Goal: Transaction & Acquisition: Purchase product/service

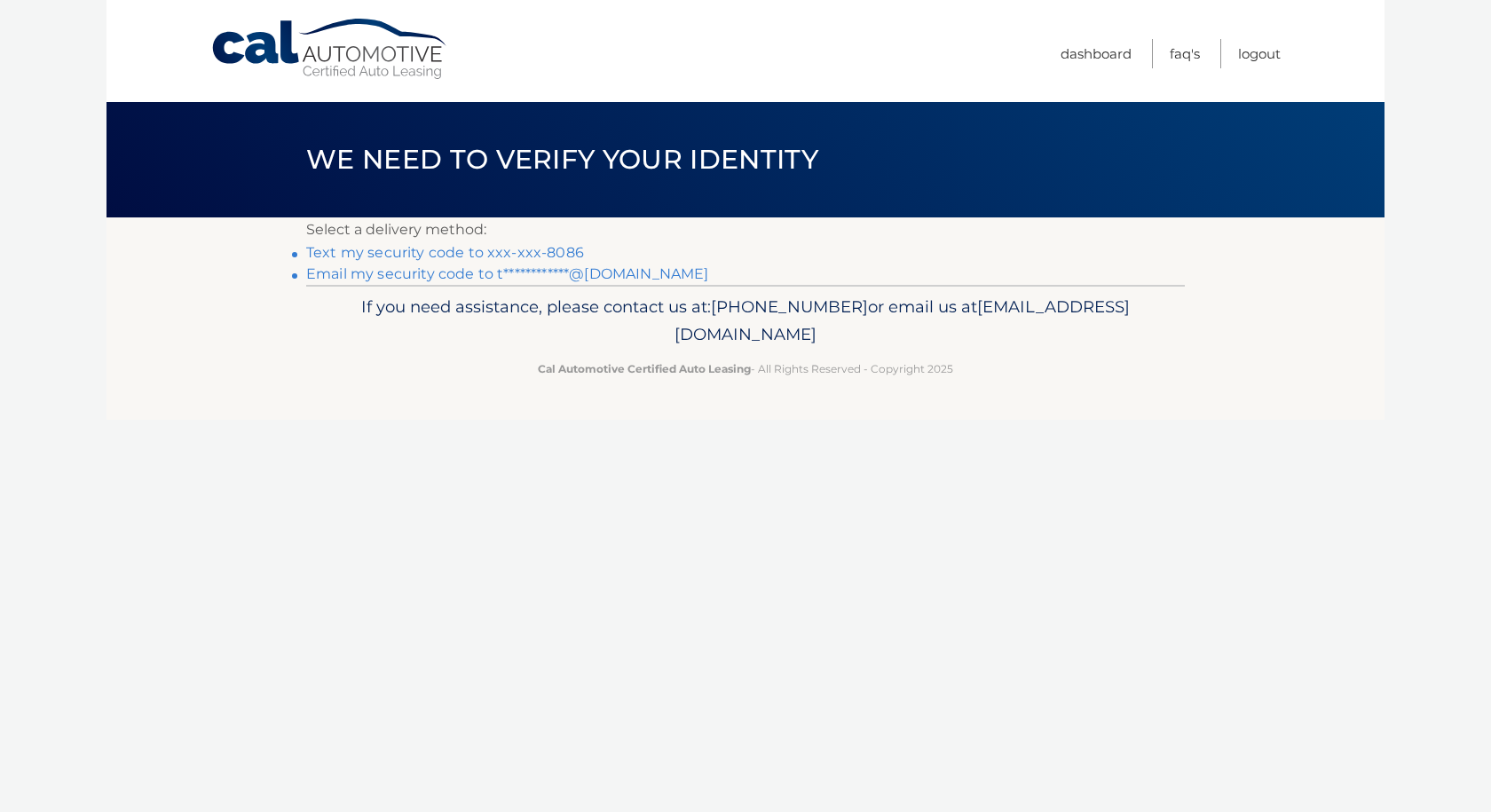
click at [431, 256] on link "Text my security code to xxx-xxx-8086" at bounding box center [445, 252] width 278 height 17
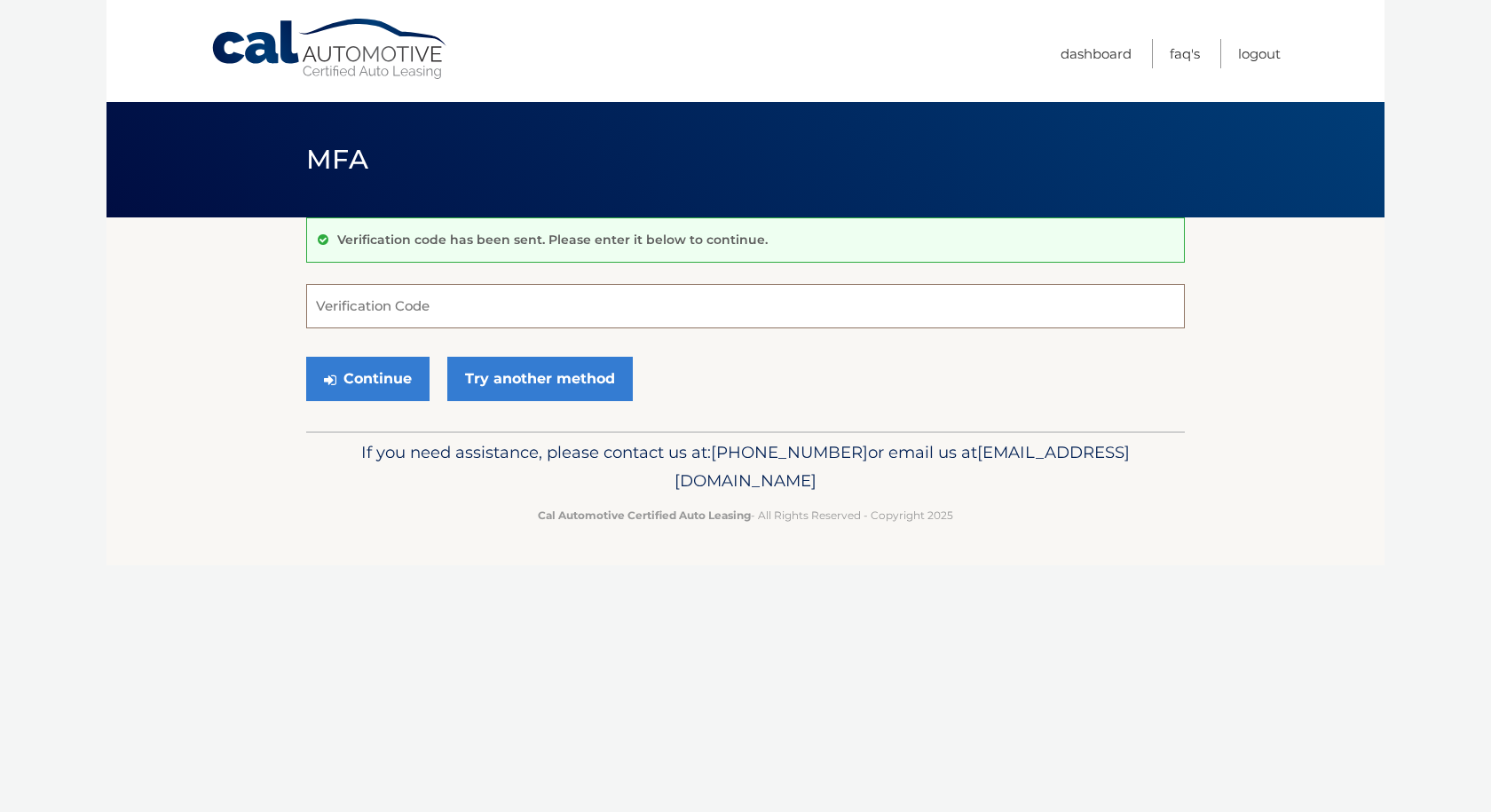
click at [415, 318] on input "Verification Code" at bounding box center [746, 306] width 879 height 44
type input "228694"
click at [355, 376] on button "Continue" at bounding box center [367, 379] width 124 height 44
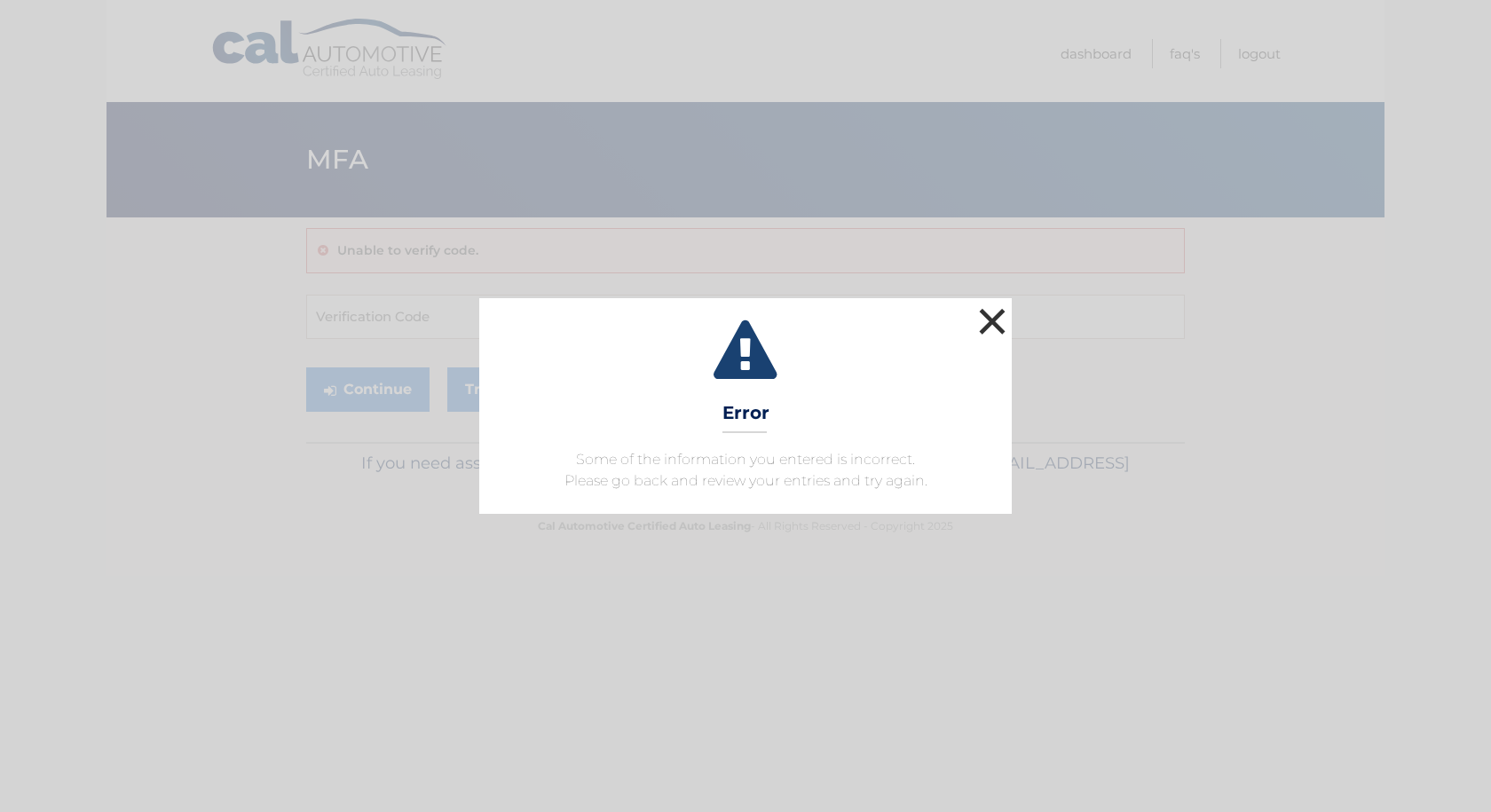
click at [983, 321] on button "×" at bounding box center [992, 321] width 36 height 36
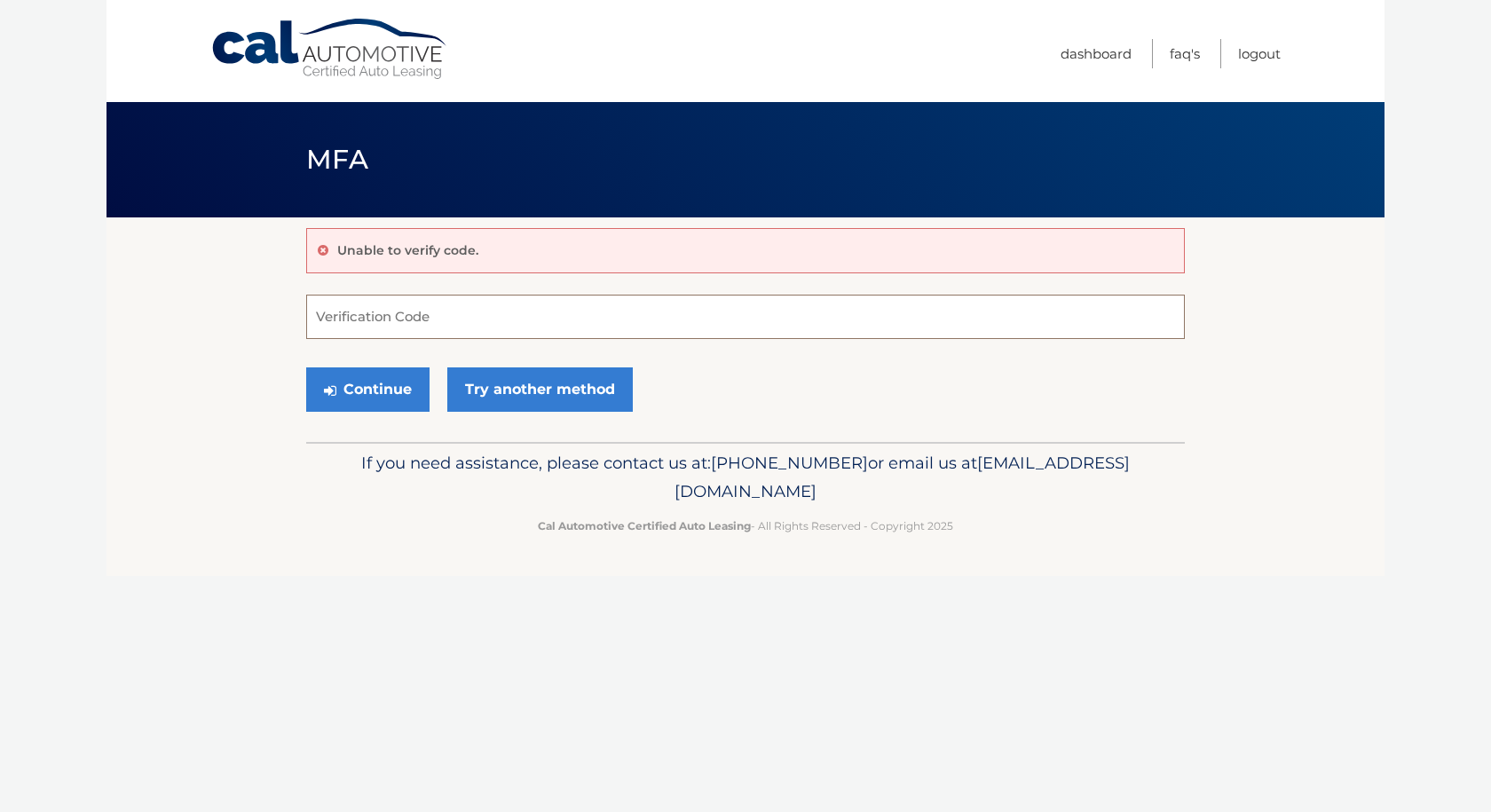
click at [434, 316] on input "Verification Code" at bounding box center [746, 317] width 879 height 44
click at [198, 389] on section "Unable to verify code. Verification Code Continue Try another method" at bounding box center [746, 329] width 1277 height 224
click at [391, 315] on input "Verification Code" at bounding box center [746, 317] width 879 height 44
type input "228594"
click at [302, 585] on div "Cal Automotive Menu Dashboard FAQ's Logout MFA" at bounding box center [746, 406] width 1277 height 812
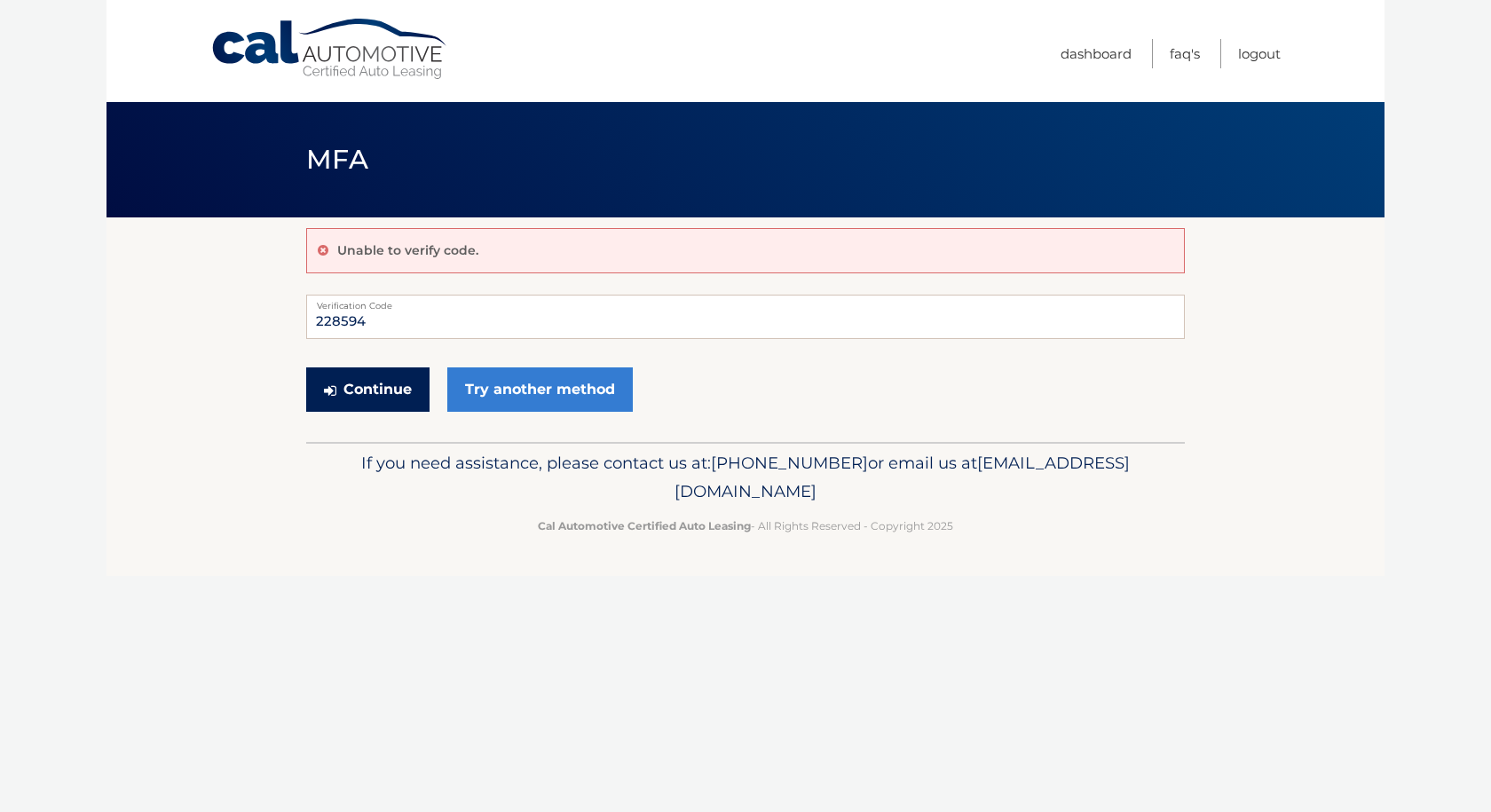
click at [381, 392] on button "Continue" at bounding box center [367, 390] width 124 height 44
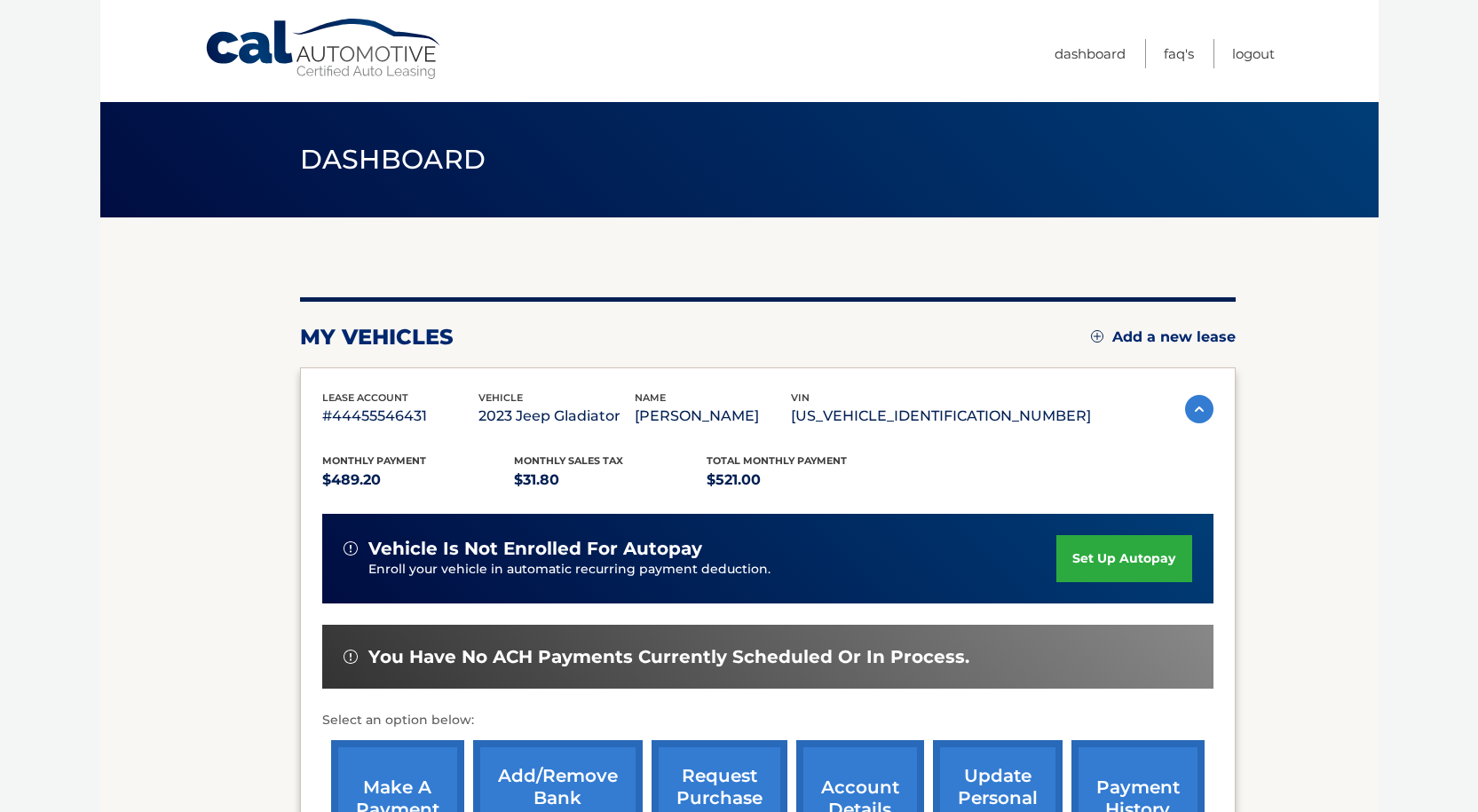
click at [1356, 565] on section "my vehicles Add a new lease lease account #44455546431 vehicle 2023 Jeep Gladia…" at bounding box center [739, 578] width 1278 height 723
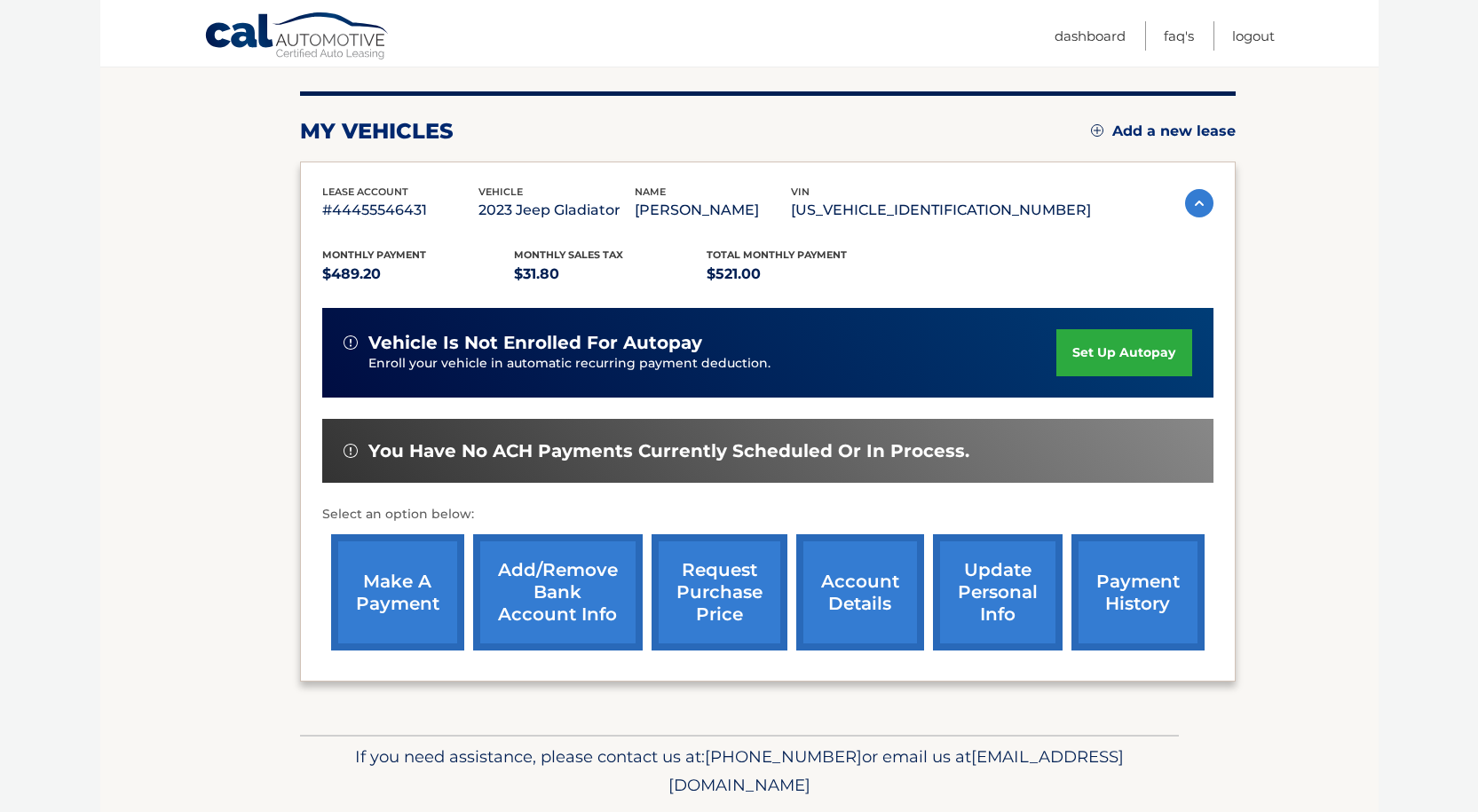
scroll to position [263, 0]
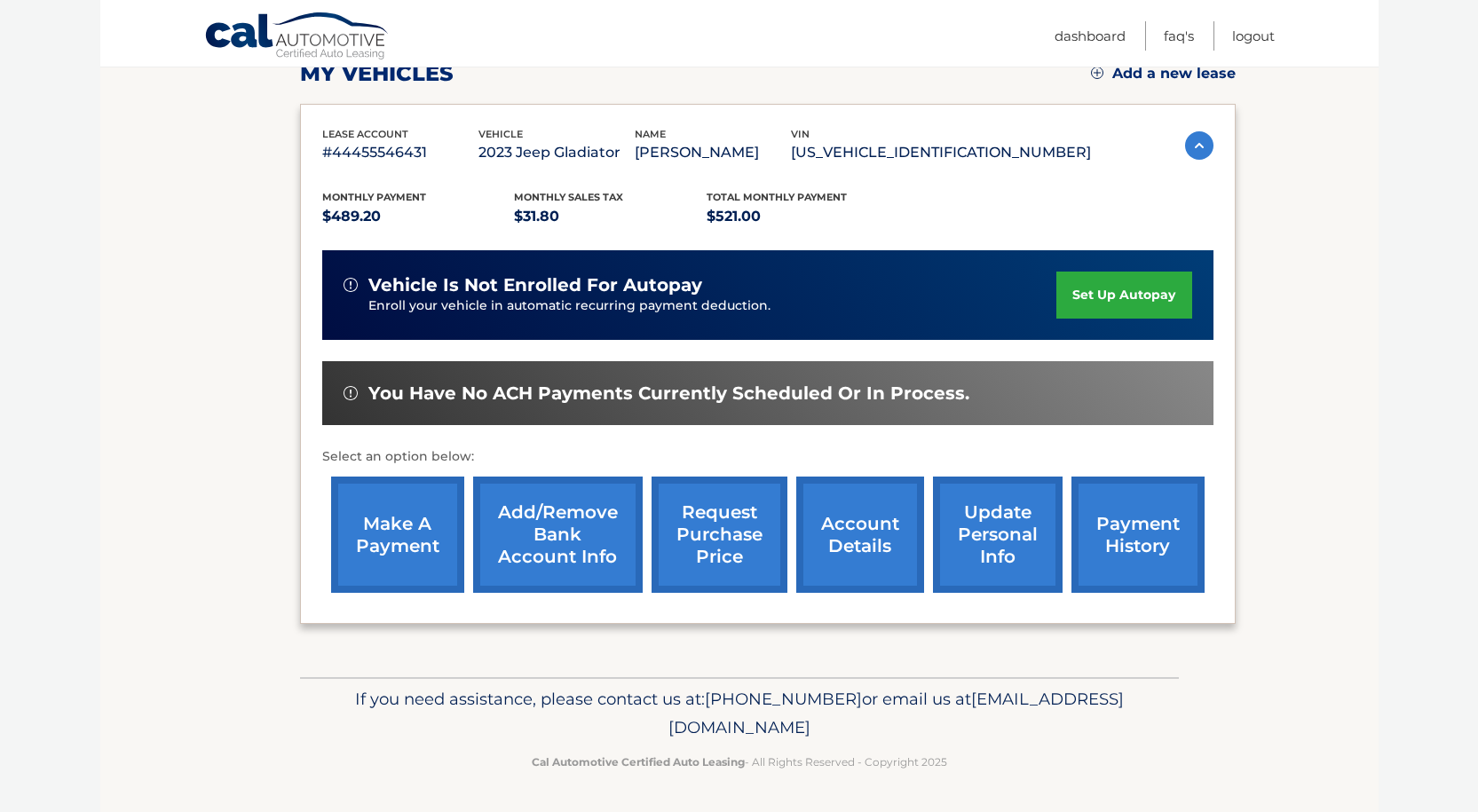
click at [395, 540] on link "make a payment" at bounding box center [398, 535] width 133 height 117
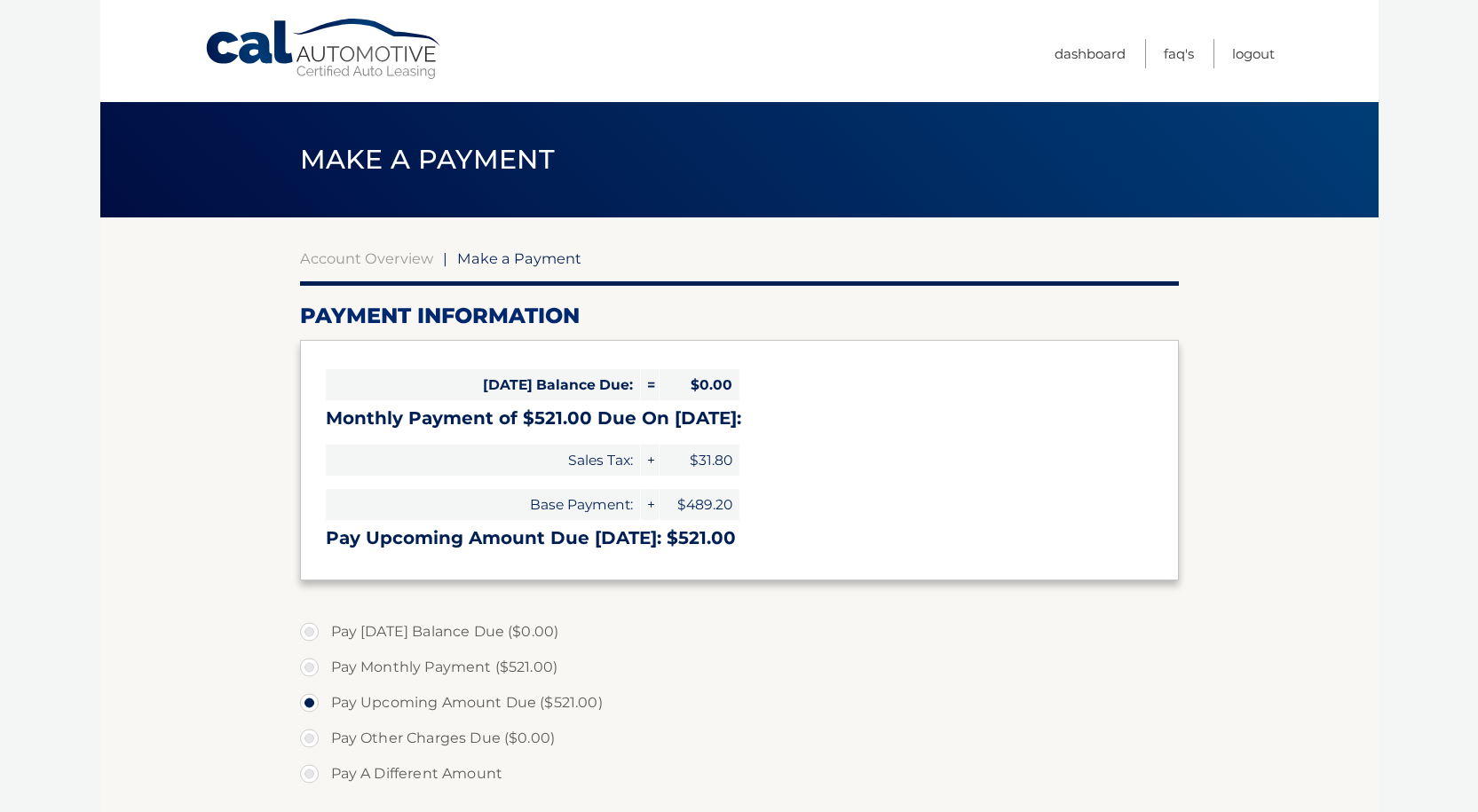
select select "YzdjYmJhZDQtMDQ3NS00YjM2LWIwNWEtZmU4NDM4MjgxMWQw"
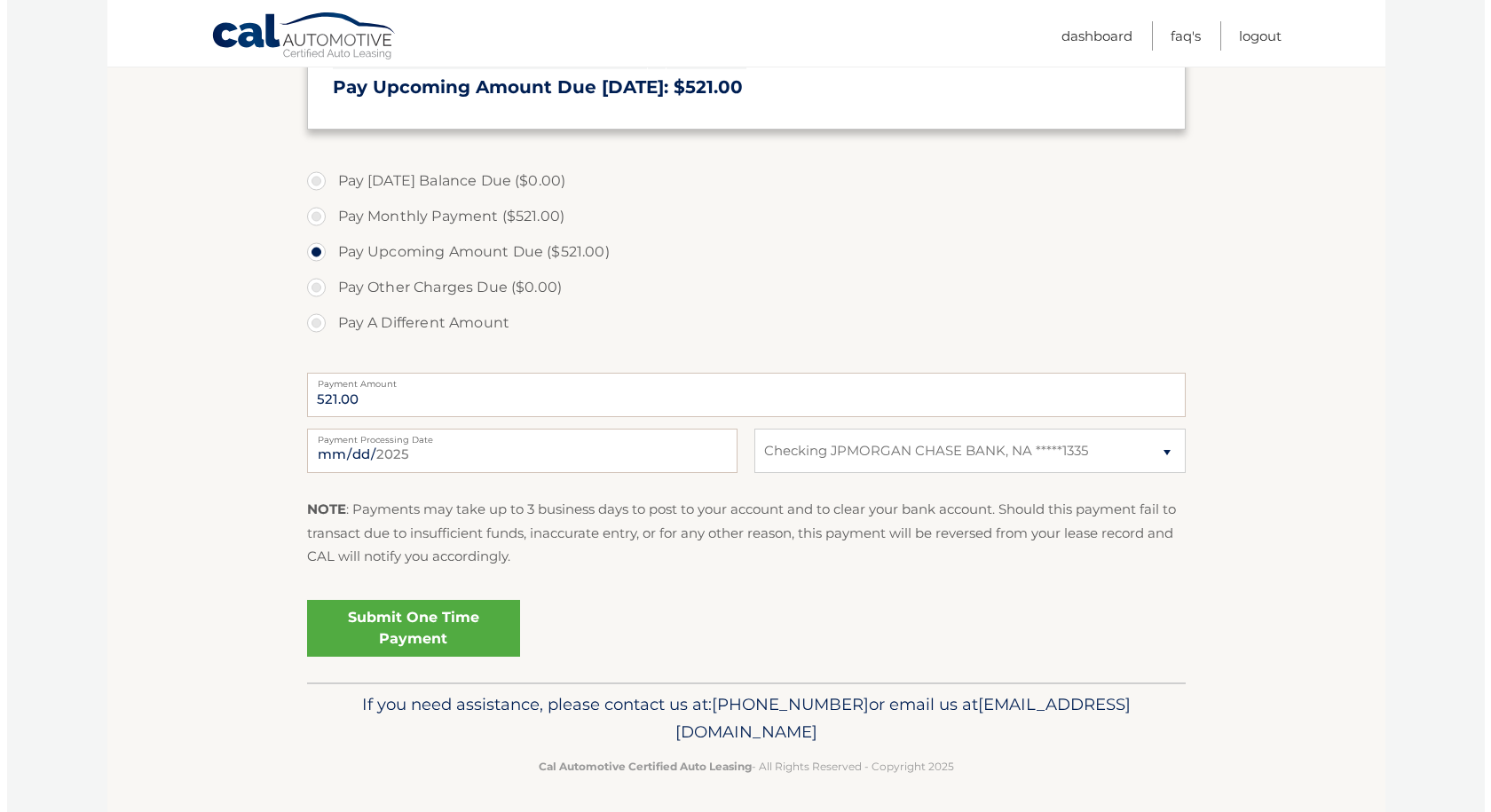
scroll to position [456, 0]
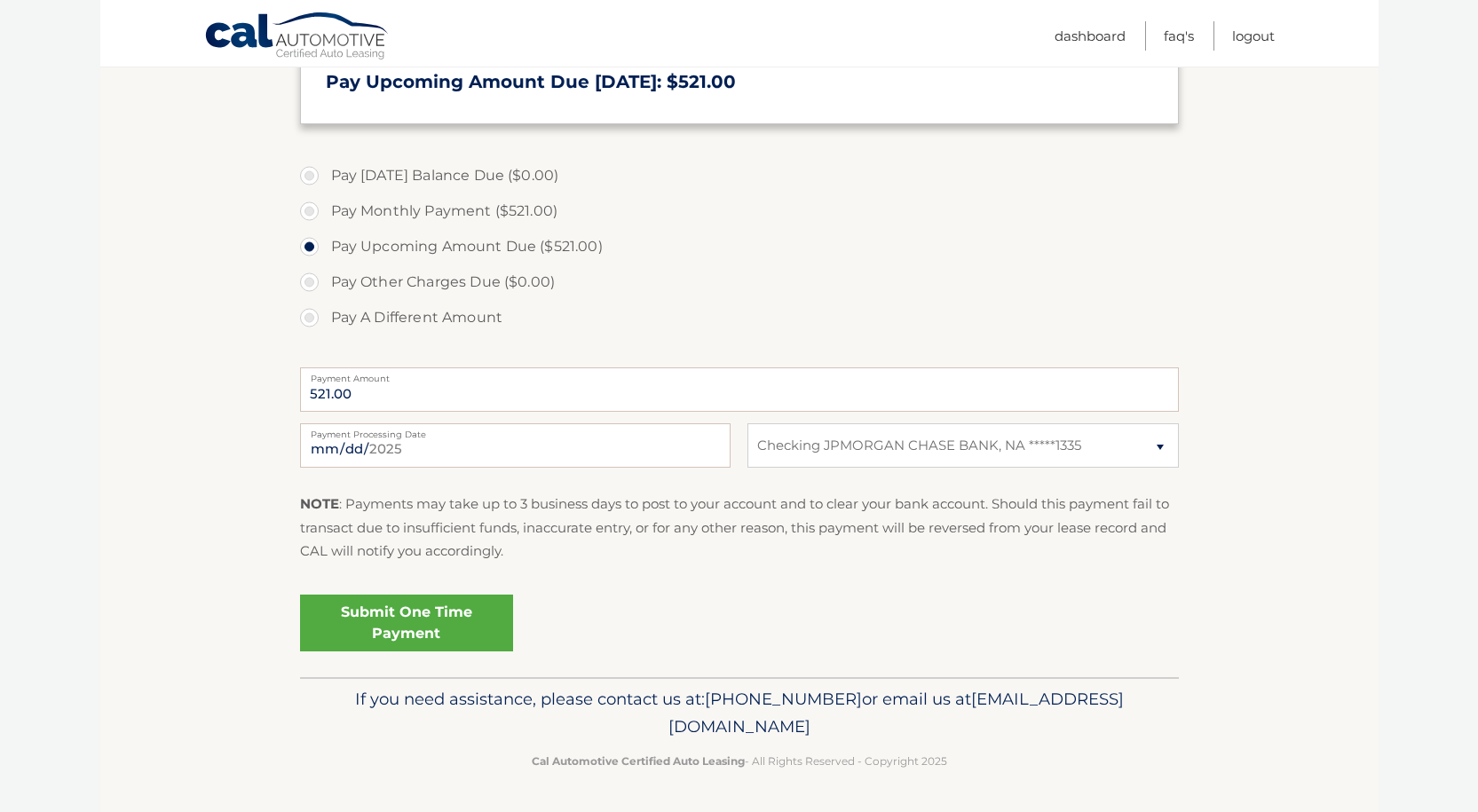
click at [444, 617] on link "Submit One Time Payment" at bounding box center [406, 623] width 213 height 57
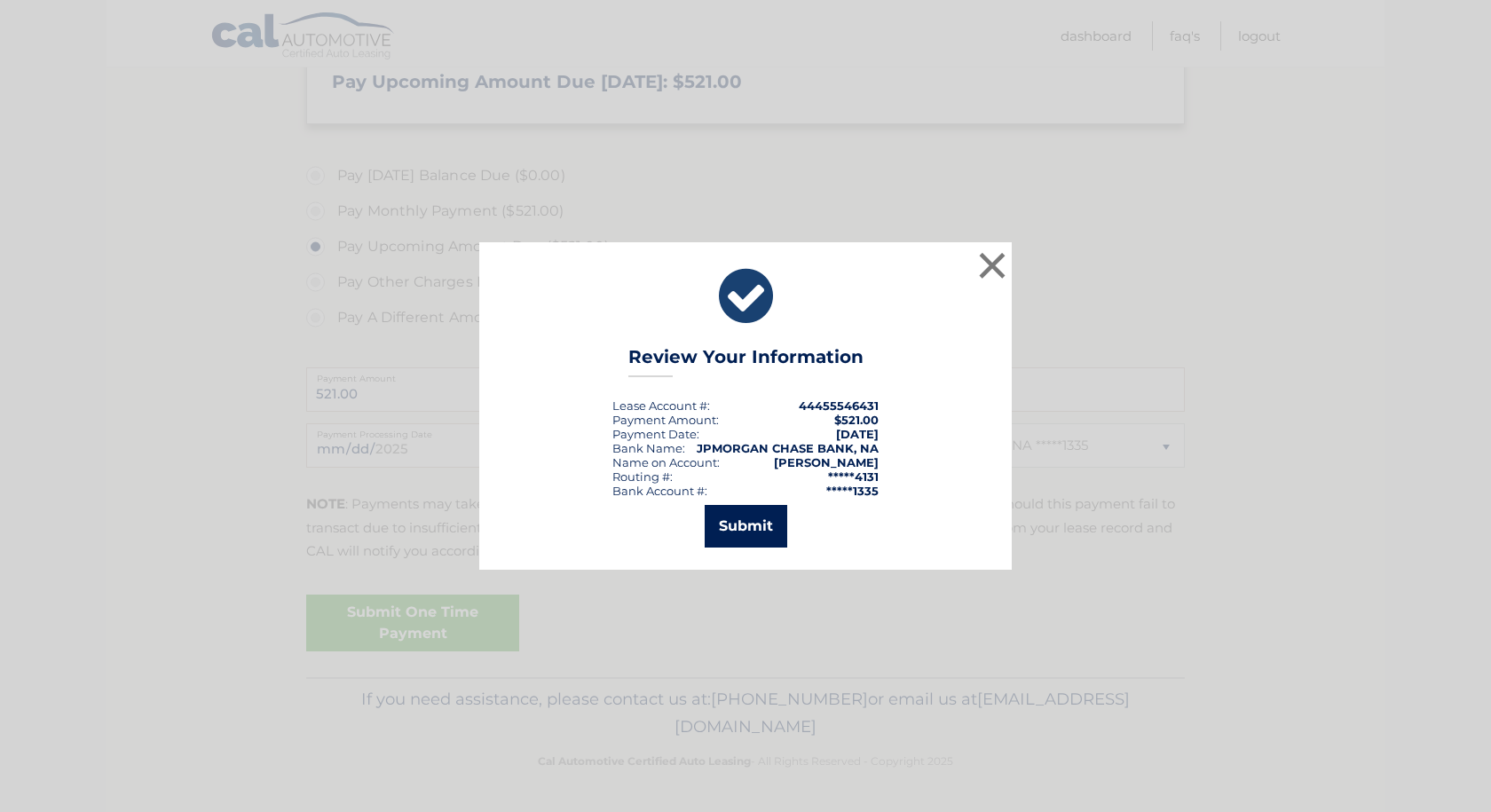
click at [744, 521] on button "Submit" at bounding box center [746, 527] width 83 height 43
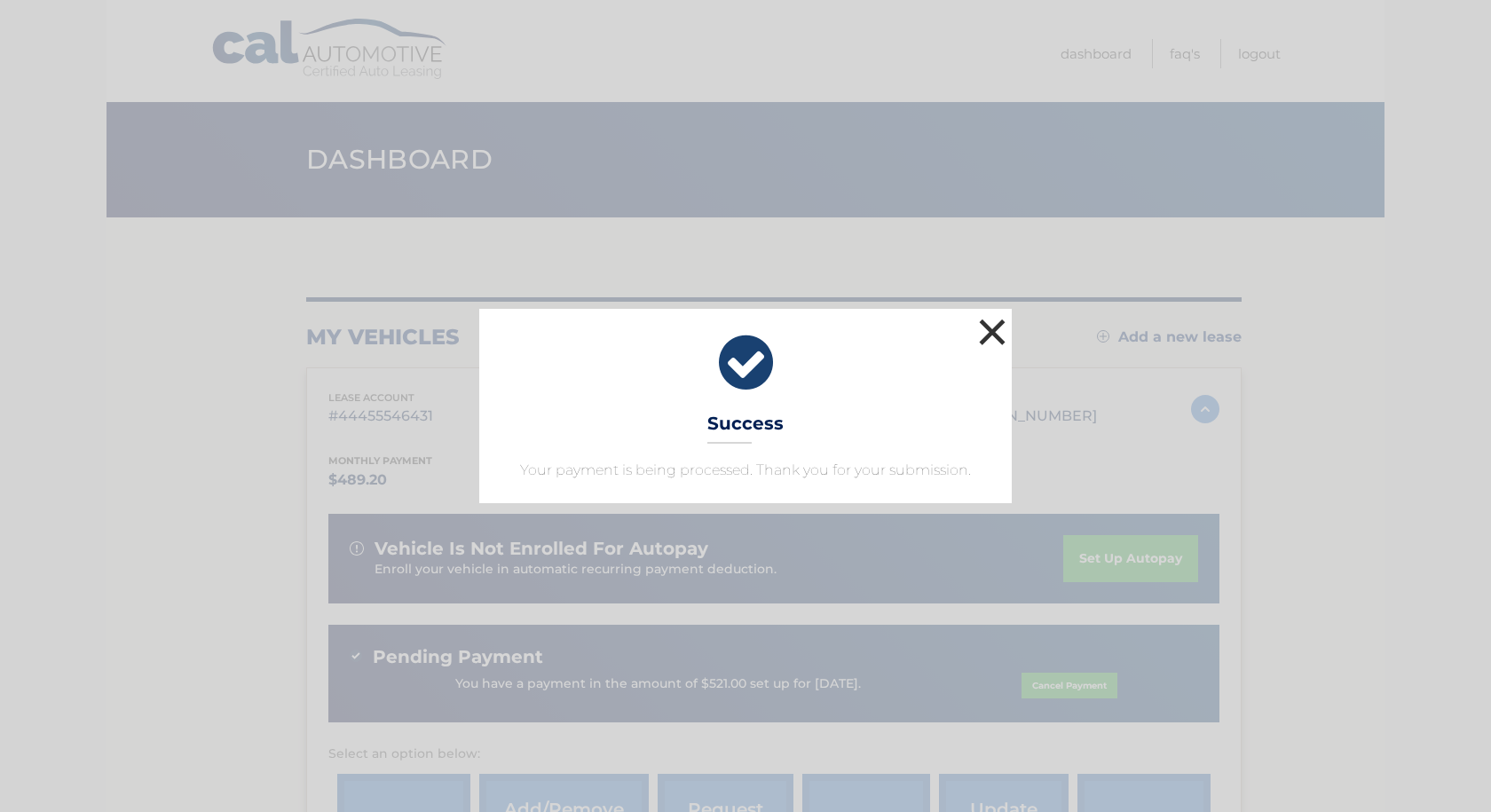
click at [985, 318] on button "×" at bounding box center [992, 332] width 36 height 36
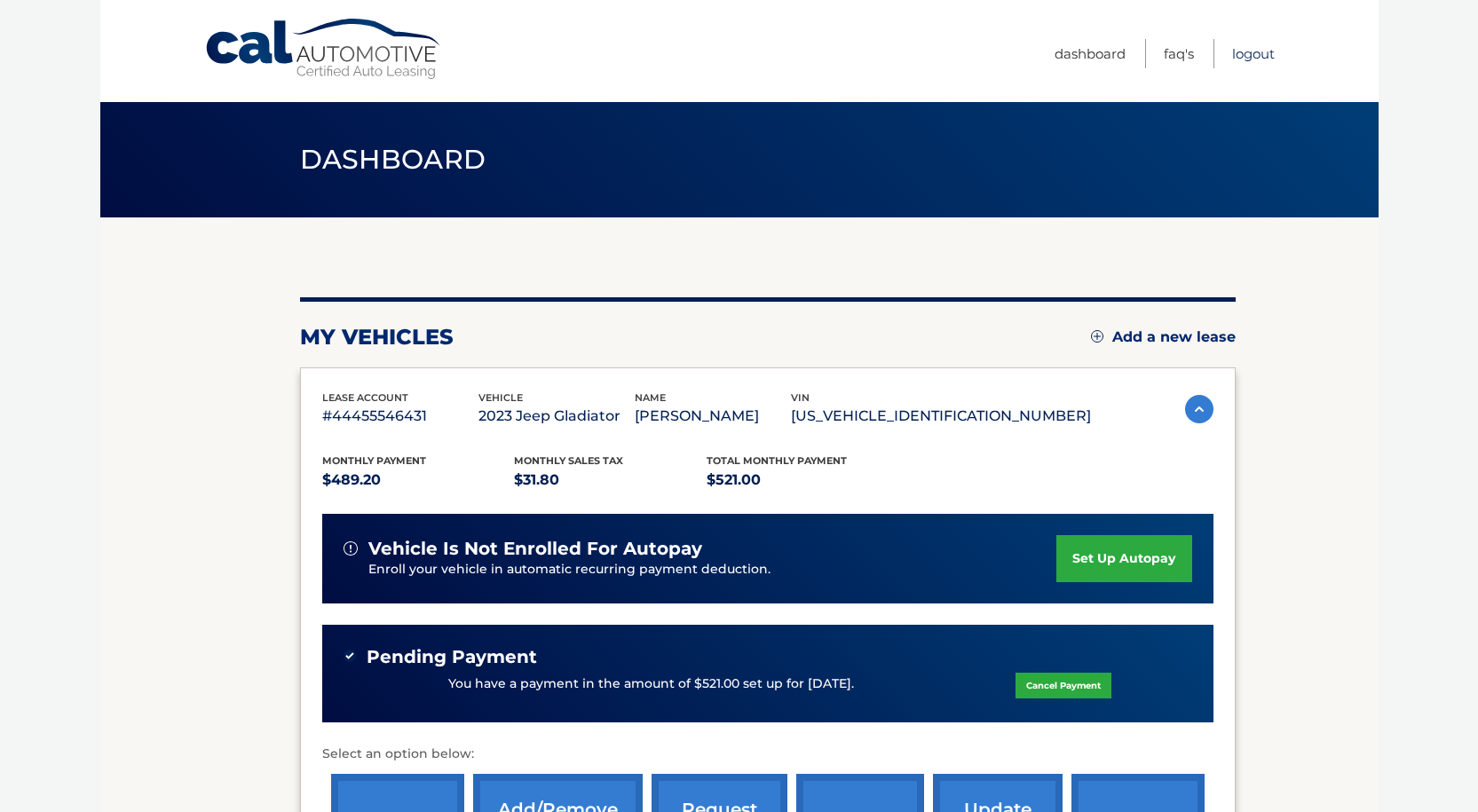
click at [1249, 60] on link "Logout" at bounding box center [1254, 53] width 43 height 29
